Goal: Task Accomplishment & Management: Use online tool/utility

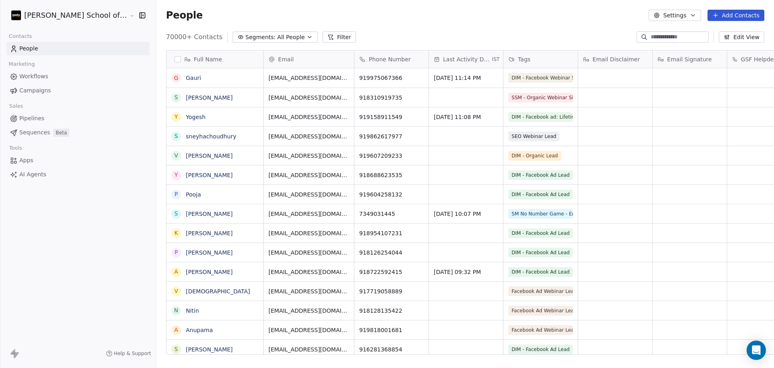
scroll to position [8, 8]
click at [57, 96] on link "Campaigns" at bounding box center [77, 90] width 143 height 13
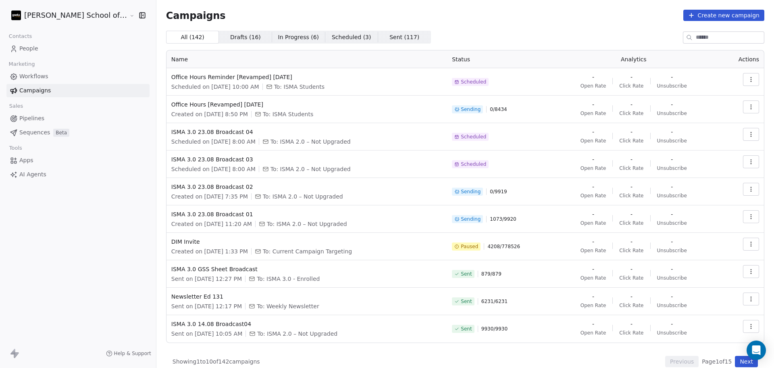
click at [79, 49] on link "People" at bounding box center [77, 48] width 143 height 13
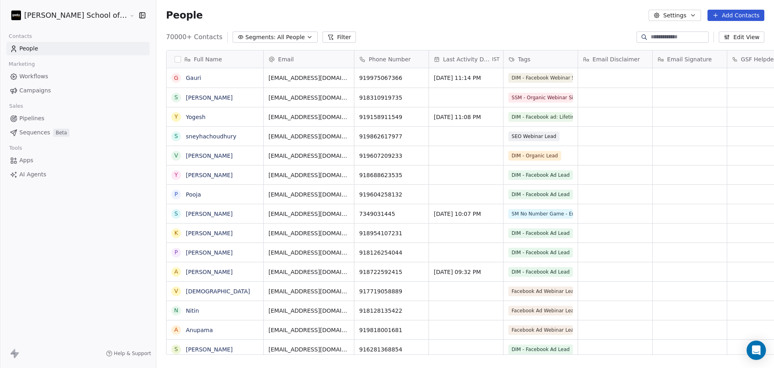
scroll to position [316, 641]
click at [675, 13] on button "Settings" at bounding box center [675, 15] width 52 height 11
click at [673, 56] on span "Import" at bounding box center [680, 58] width 19 height 8
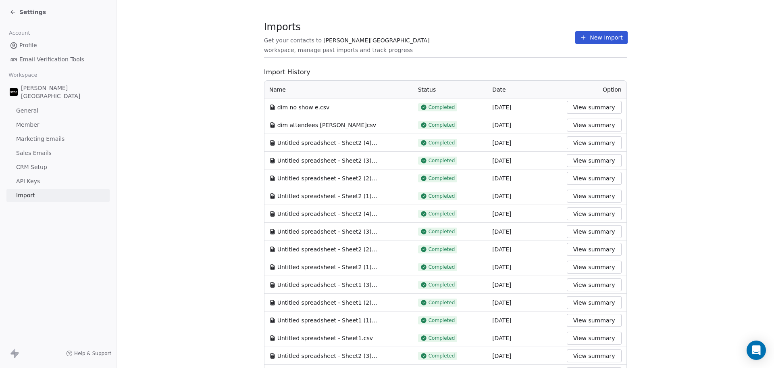
click at [582, 43] on button "New Import" at bounding box center [602, 37] width 52 height 13
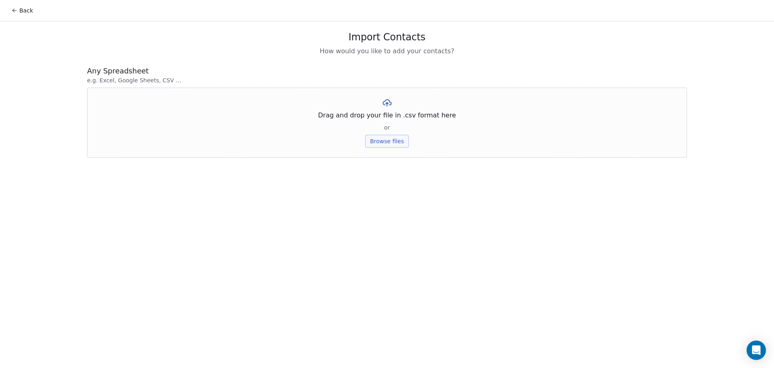
click at [399, 140] on button "Browse files" at bounding box center [387, 141] width 44 height 13
click at [384, 123] on button "Upload" at bounding box center [386, 118] width 29 height 13
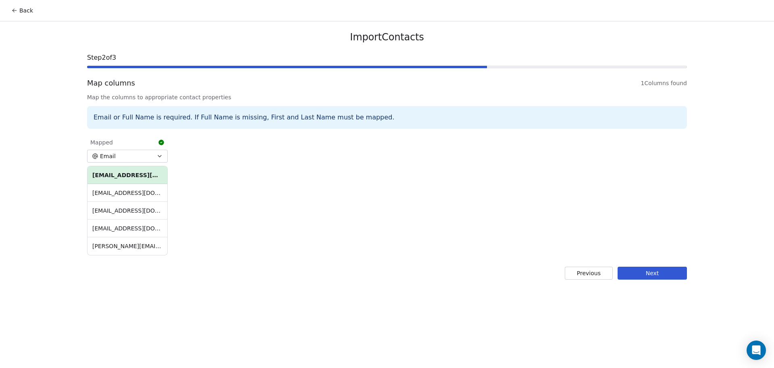
click at [658, 273] on button "Next" at bounding box center [652, 273] width 69 height 13
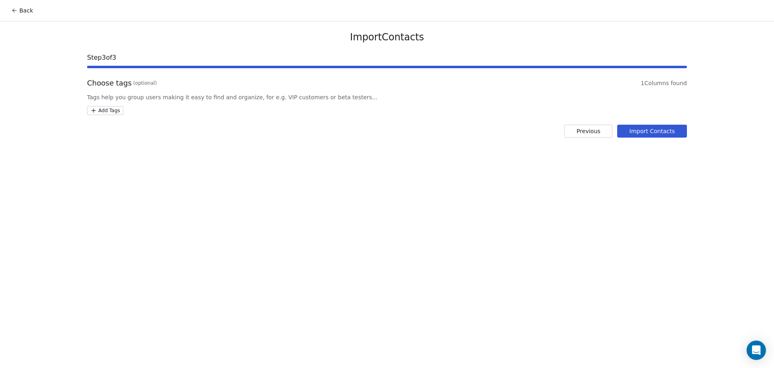
click at [103, 109] on html "Back Import Contacts Step 3 of 3 Choose tags (optional) 1 Columns found Tags he…" at bounding box center [387, 184] width 774 height 368
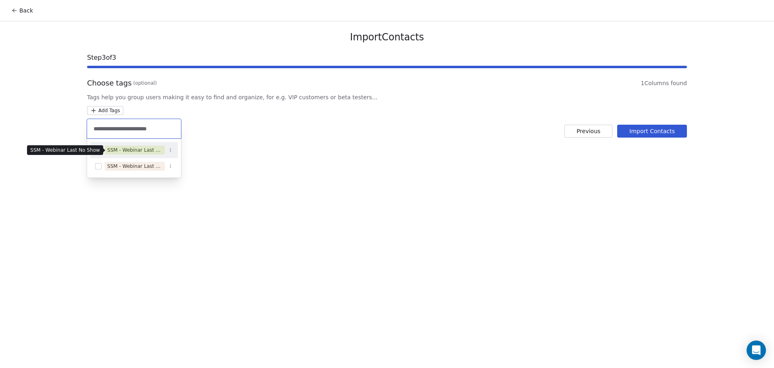
type input "**********"
click at [132, 154] on div "SSM - Webinar Last No Show" at bounding box center [134, 150] width 88 height 13
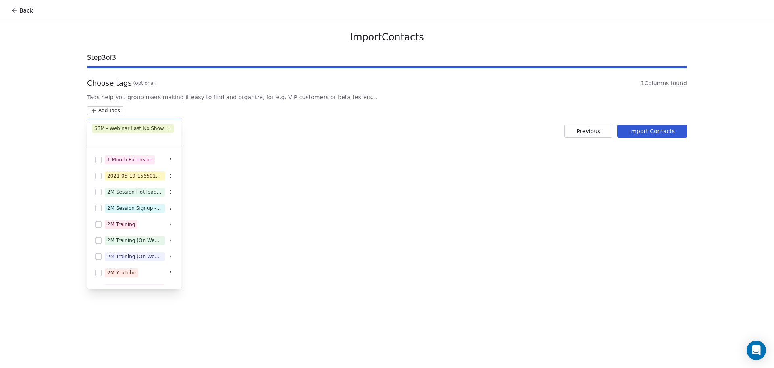
click at [226, 124] on html "Back Import Contacts Step 3 of 3 Choose tags (optional) 1 Columns found Tags he…" at bounding box center [387, 184] width 774 height 368
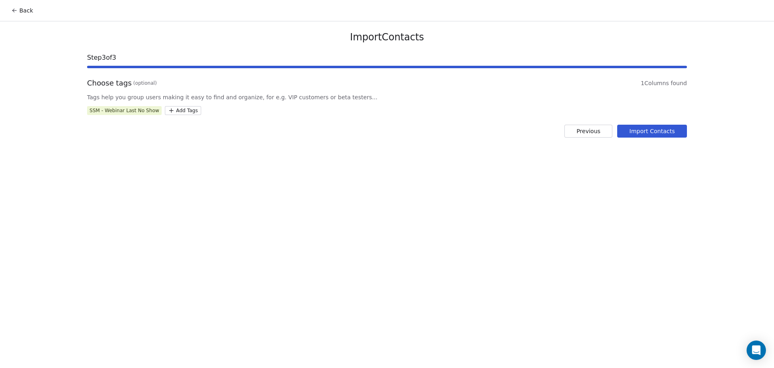
click at [643, 133] on button "Import Contacts" at bounding box center [653, 131] width 70 height 13
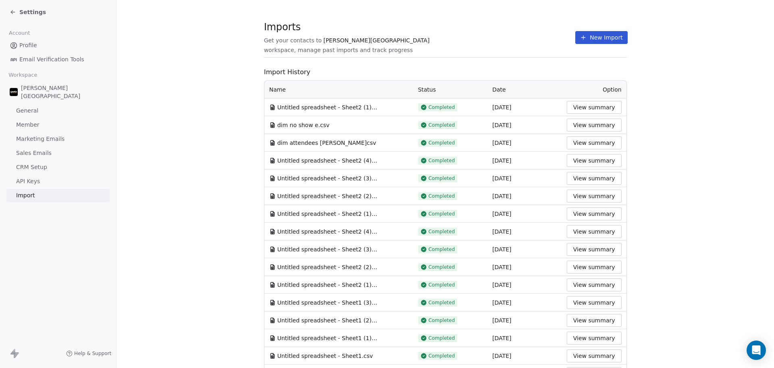
click at [598, 37] on button "New Import" at bounding box center [602, 37] width 52 height 13
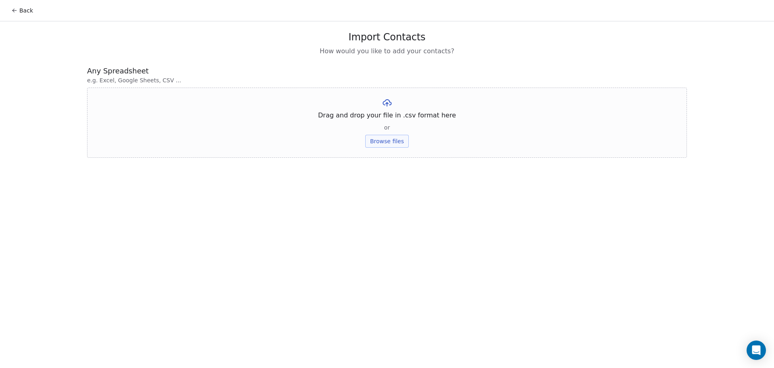
click at [386, 139] on button "Browse files" at bounding box center [387, 141] width 44 height 13
click at [386, 122] on button "Upload" at bounding box center [386, 118] width 29 height 13
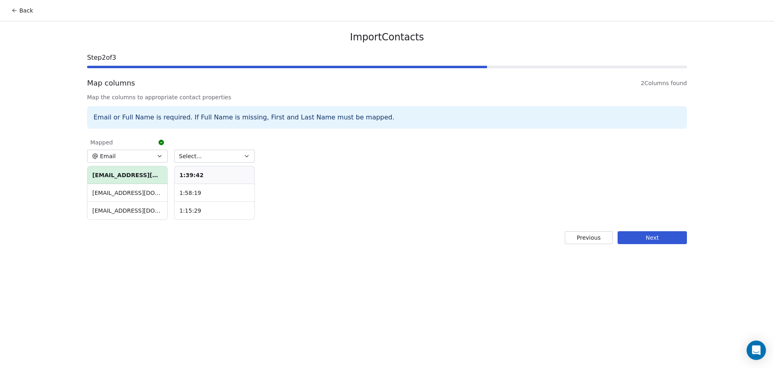
click at [194, 161] on button "Select..." at bounding box center [214, 156] width 81 height 13
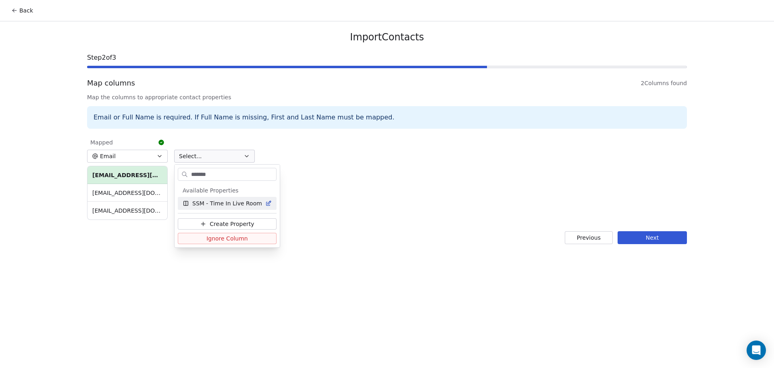
type input "*******"
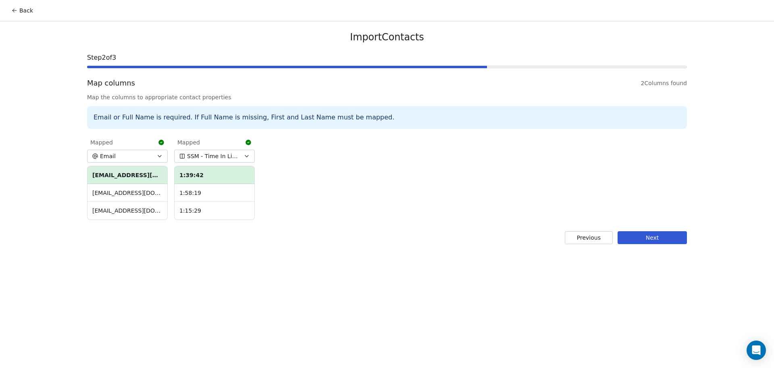
click at [663, 236] on button "Next" at bounding box center [652, 237] width 69 height 13
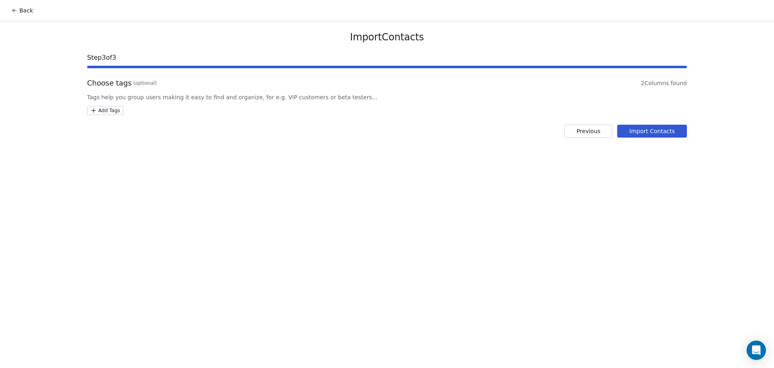
click at [108, 112] on html "Back Import Contacts Step 3 of 3 Choose tags (optional) 2 Columns found Tags he…" at bounding box center [387, 184] width 774 height 368
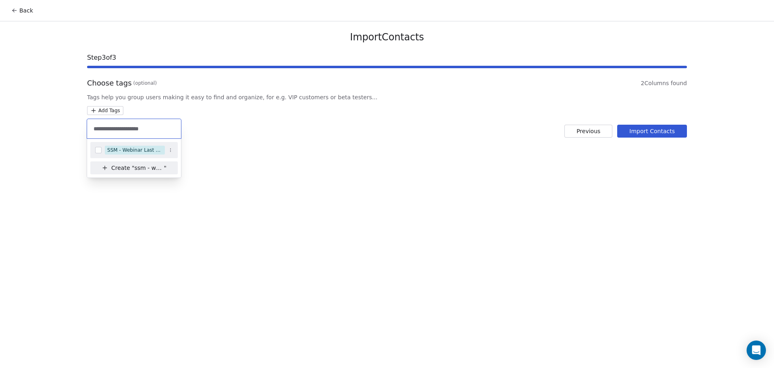
type input "**********"
click at [124, 144] on div "SSM - Webinar Last Hot Lead" at bounding box center [134, 150] width 88 height 13
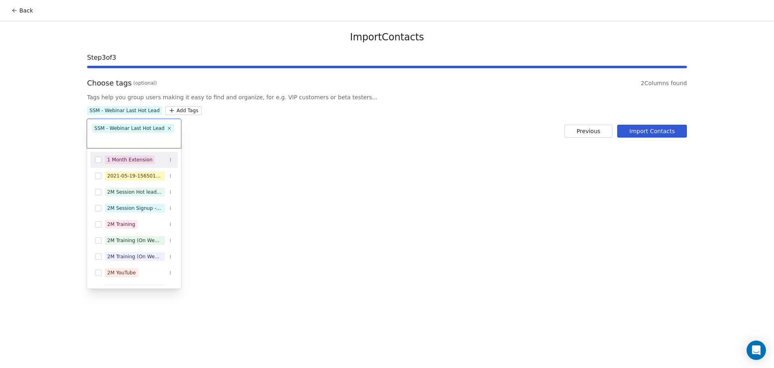
click at [377, 122] on html "Back Import Contacts Step 3 of 3 Choose tags (optional) 2 Columns found Tags he…" at bounding box center [387, 184] width 774 height 368
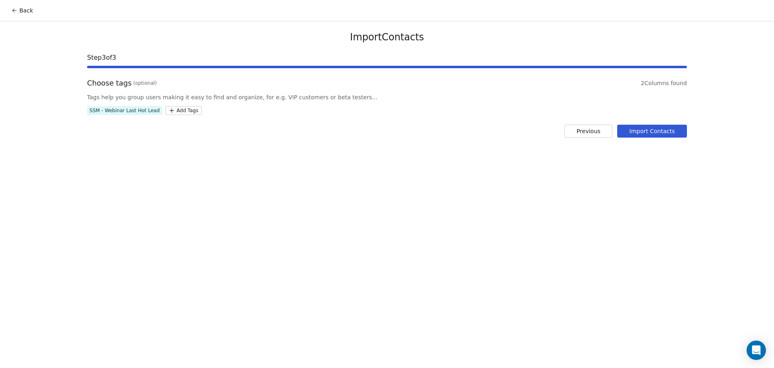
click at [639, 131] on button "Import Contacts" at bounding box center [653, 131] width 70 height 13
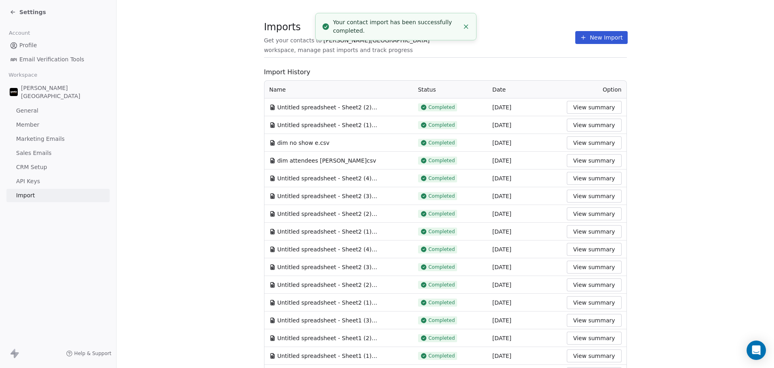
click at [556, 45] on section "Imports Get your contacts to [PERSON_NAME] School workspace, manage past import…" at bounding box center [445, 42] width 363 height 32
click at [576, 36] on button "New Import" at bounding box center [602, 37] width 52 height 13
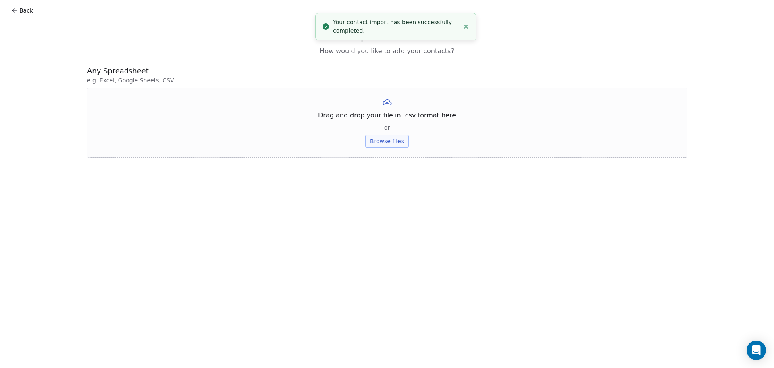
click at [391, 142] on button "Browse files" at bounding box center [387, 141] width 44 height 13
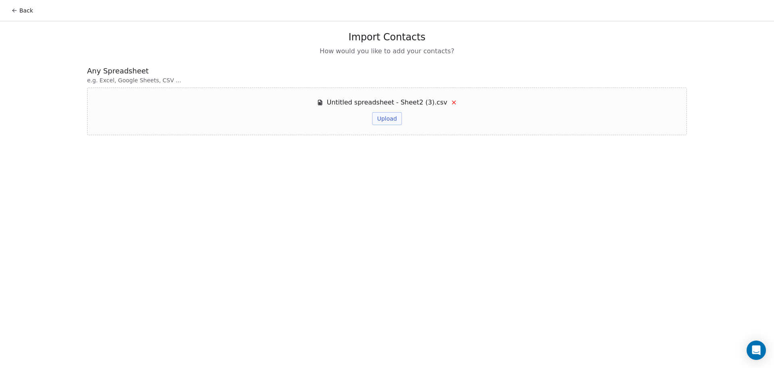
click at [378, 117] on button "Upload" at bounding box center [386, 118] width 29 height 13
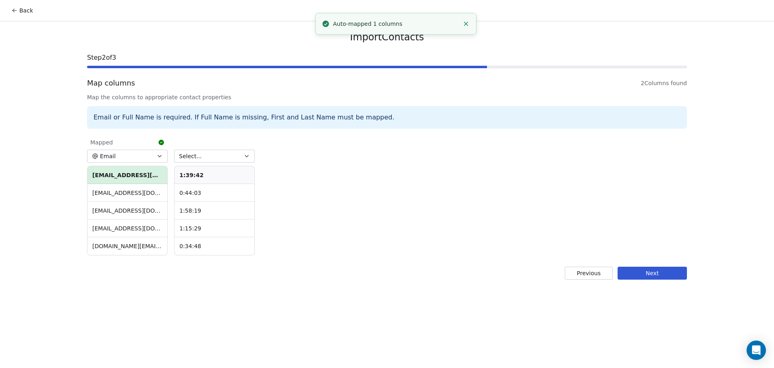
click at [233, 160] on button "Select..." at bounding box center [214, 156] width 81 height 13
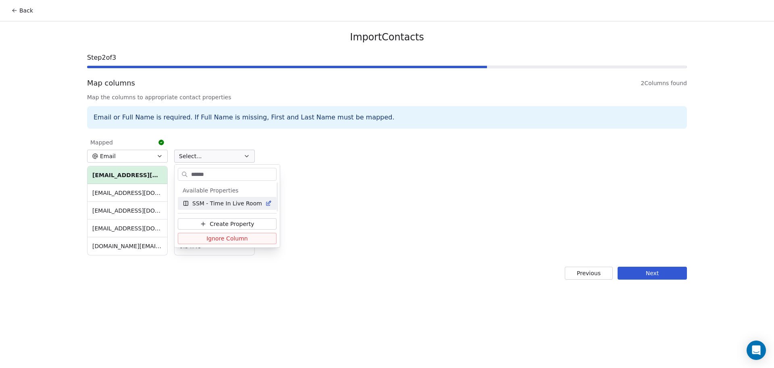
type input "*******"
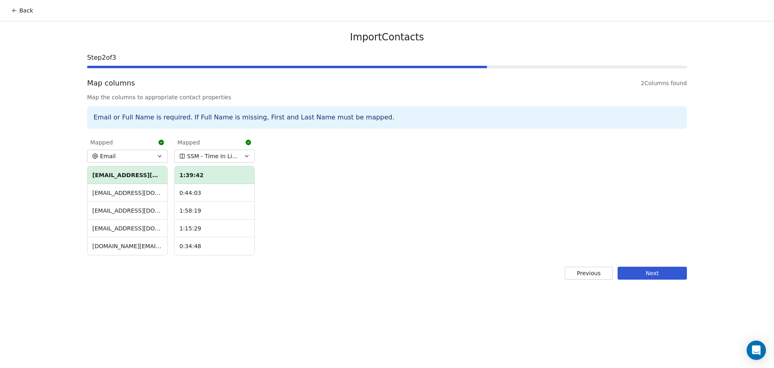
click at [649, 277] on button "Next" at bounding box center [652, 273] width 69 height 13
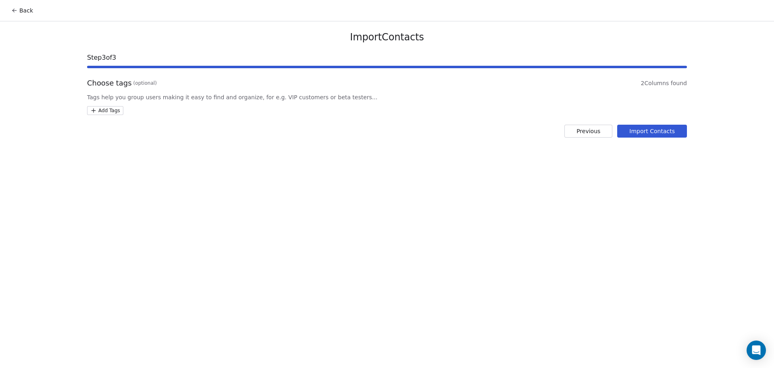
click at [117, 110] on html "Back Import Contacts Step 3 of 3 Choose tags (optional) 2 Columns found Tags he…" at bounding box center [387, 184] width 774 height 368
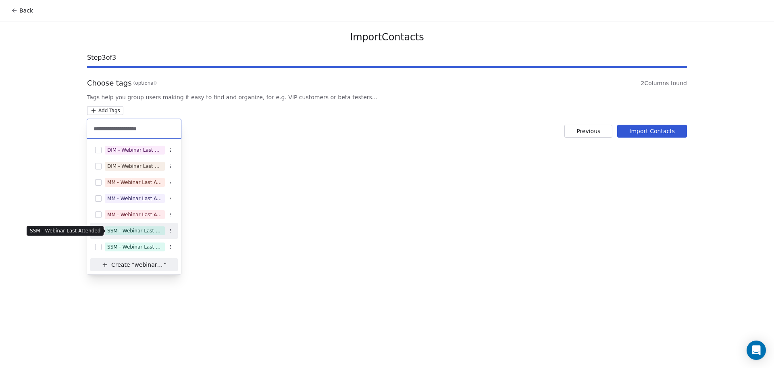
type input "**********"
click at [127, 232] on div "SSM - Webinar Last Attended" at bounding box center [134, 230] width 55 height 7
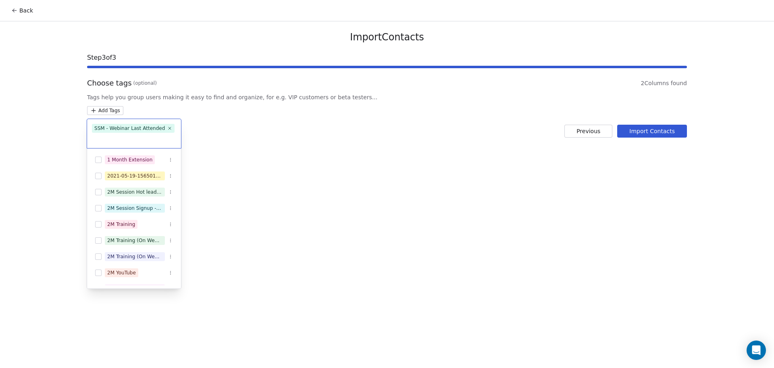
click at [356, 180] on html "Back Import Contacts Step 3 of 3 Choose tags (optional) 2 Columns found Tags he…" at bounding box center [387, 184] width 774 height 368
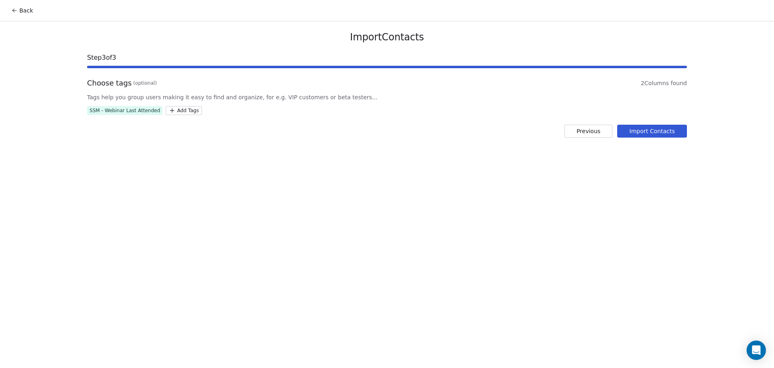
click at [659, 130] on button "Import Contacts" at bounding box center [653, 131] width 70 height 13
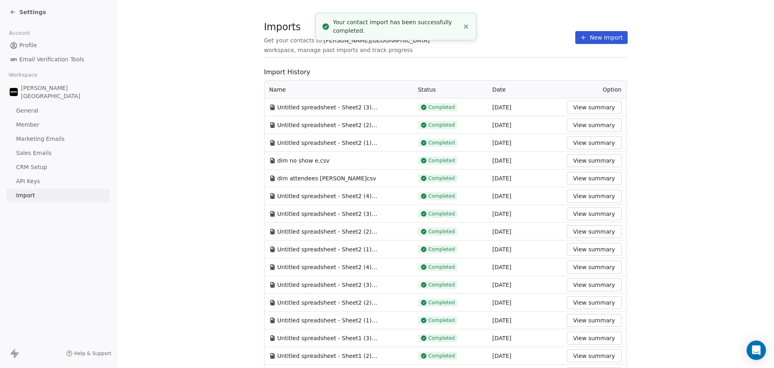
click at [498, 27] on section "Imports Get your contacts to [PERSON_NAME] School workspace, manage past import…" at bounding box center [445, 42] width 363 height 32
click at [596, 35] on button "New Import" at bounding box center [602, 37] width 52 height 13
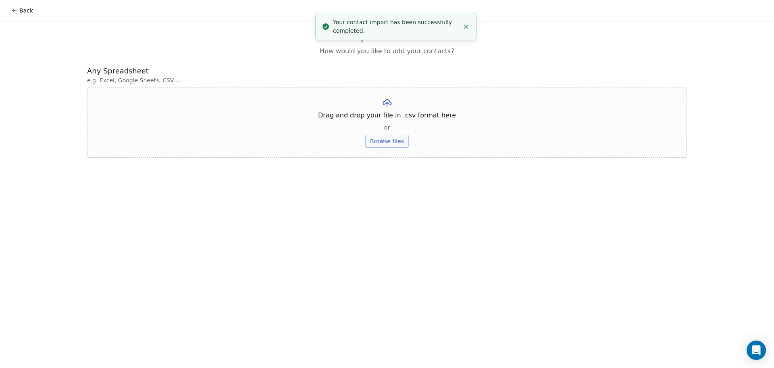
click at [404, 140] on button "Browse files" at bounding box center [387, 141] width 44 height 13
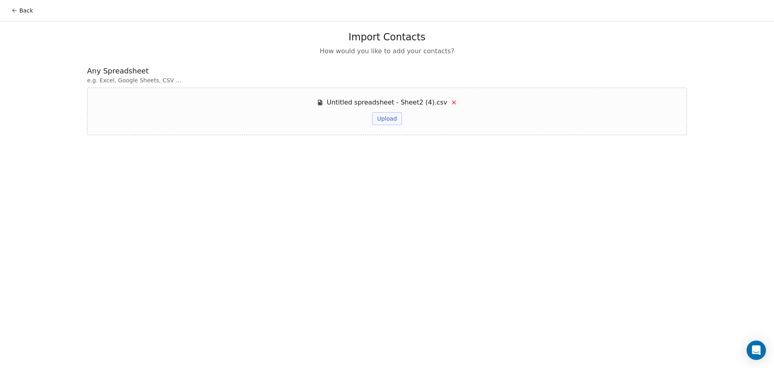
click at [380, 117] on button "Upload" at bounding box center [386, 118] width 29 height 13
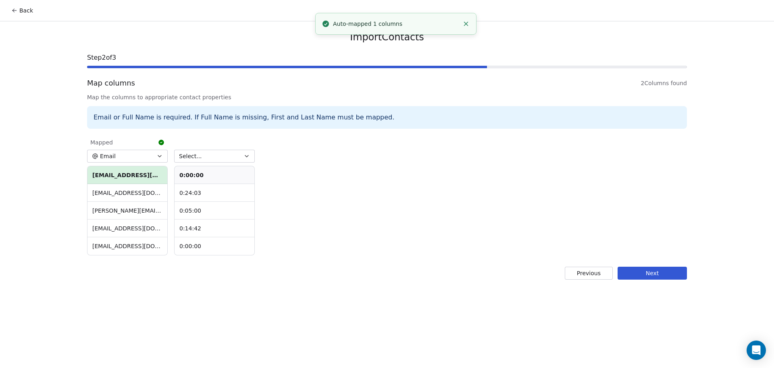
click at [203, 148] on div "Select... 0:00:00 0:24:03 0:05:00 0:14:42 0:00:00" at bounding box center [214, 195] width 81 height 120
click at [209, 154] on button "Select..." at bounding box center [214, 156] width 81 height 13
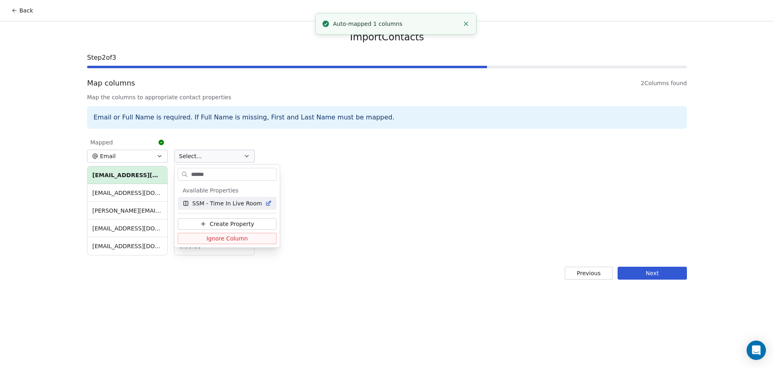
type input "*******"
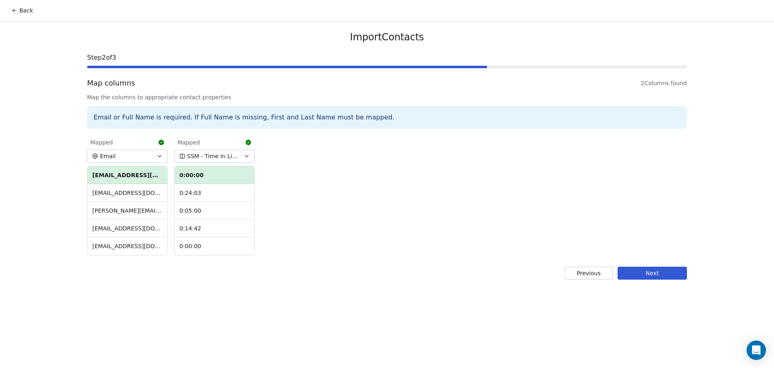
click at [651, 274] on button "Next" at bounding box center [652, 273] width 69 height 13
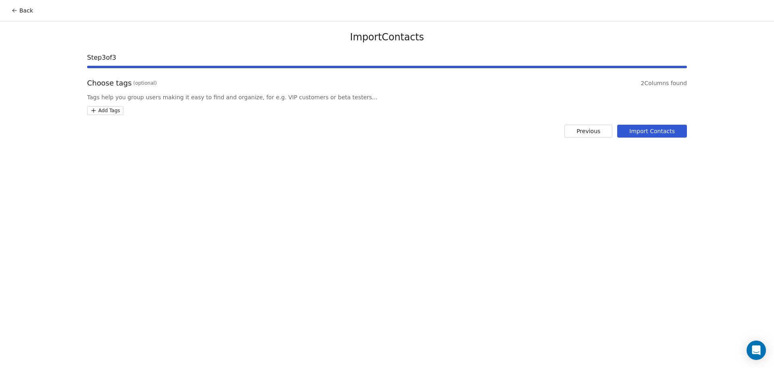
click at [112, 109] on html "Back Import Contacts Step 3 of 3 Choose tags (optional) 2 Columns found Tags he…" at bounding box center [387, 184] width 774 height 368
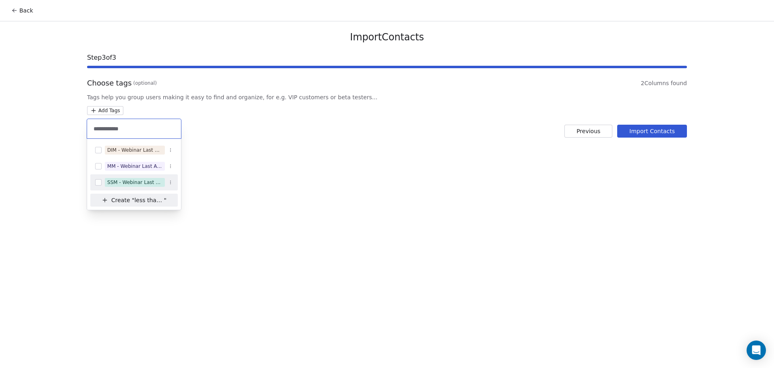
type input "**********"
click at [142, 177] on div "SSM - Webinar Last Attended (Less Than 30 mins)" at bounding box center [134, 182] width 88 height 13
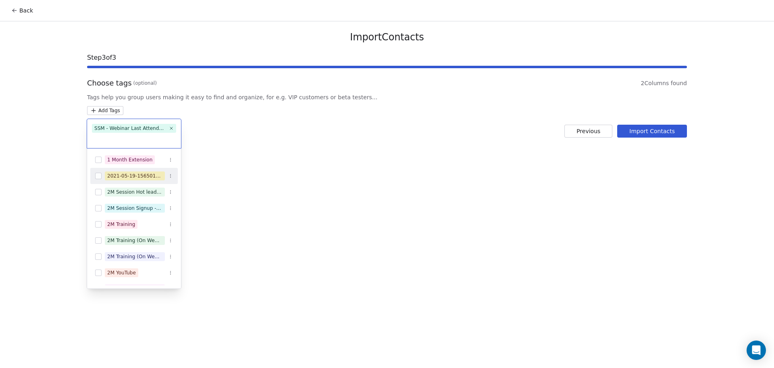
click at [313, 143] on html "Back Import Contacts Step 3 of 3 Choose tags (optional) 2 Columns found Tags he…" at bounding box center [387, 184] width 774 height 368
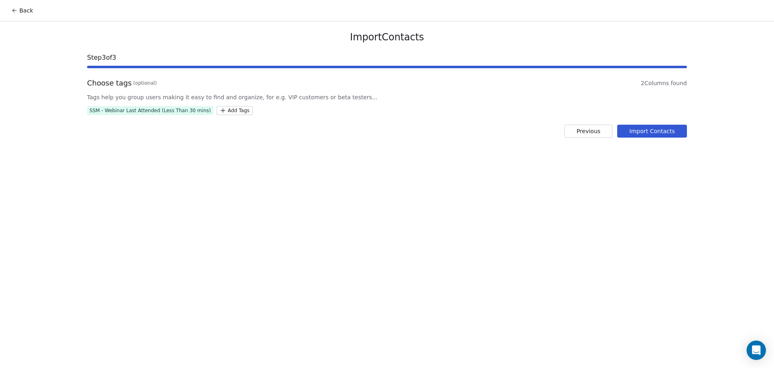
click at [645, 132] on button "Import Contacts" at bounding box center [653, 131] width 70 height 13
